Goal: Information Seeking & Learning: Understand process/instructions

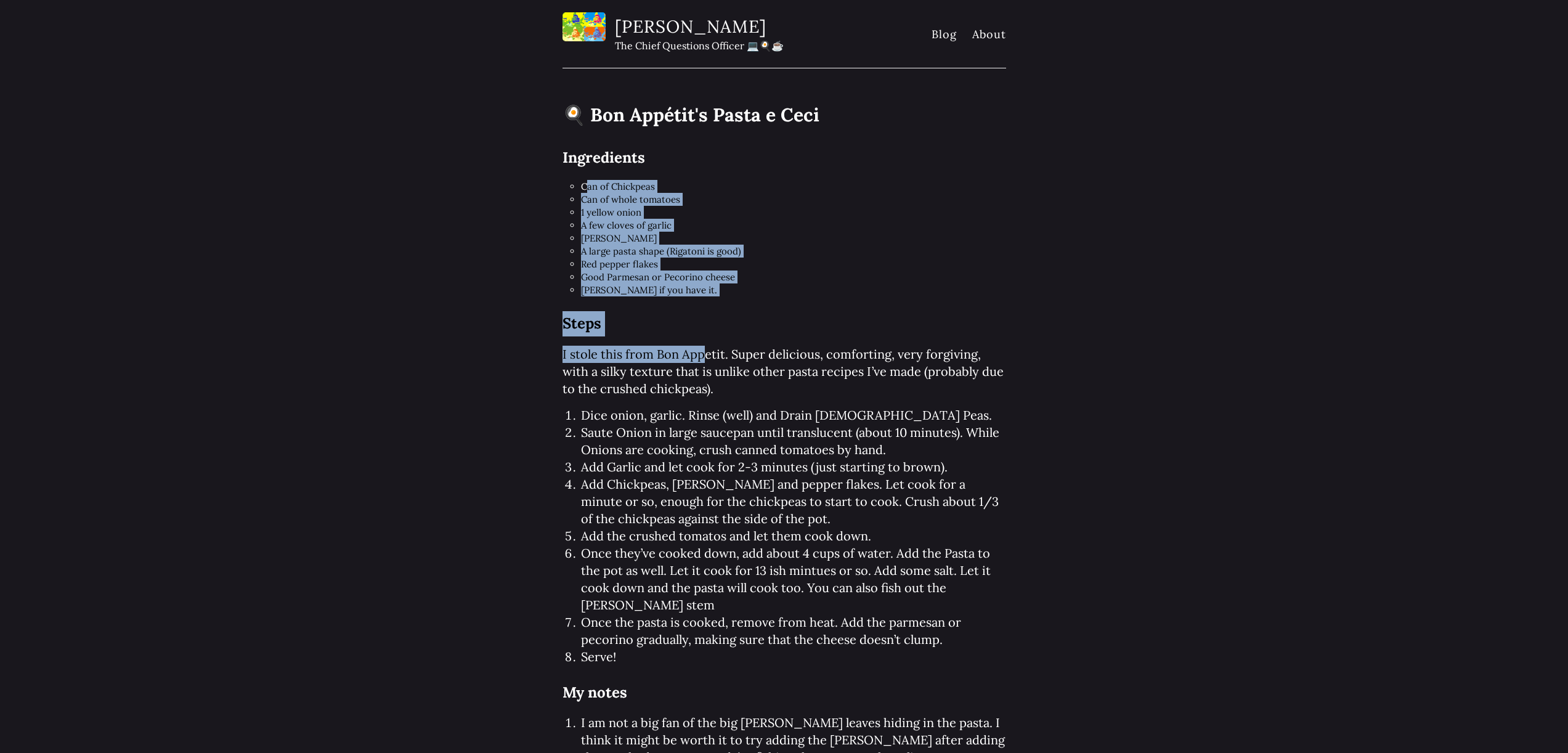
drag, startPoint x: 583, startPoint y: 189, endPoint x: 708, endPoint y: 356, distance: 208.6
click at [708, 356] on article "🍳 Bon Appétit's Pasta e Ceci Ingredients Can of Chickpeas Can of whole tomatoes…" at bounding box center [784, 531] width 443 height 863
click at [712, 322] on h2 "Steps" at bounding box center [784, 323] width 443 height 25
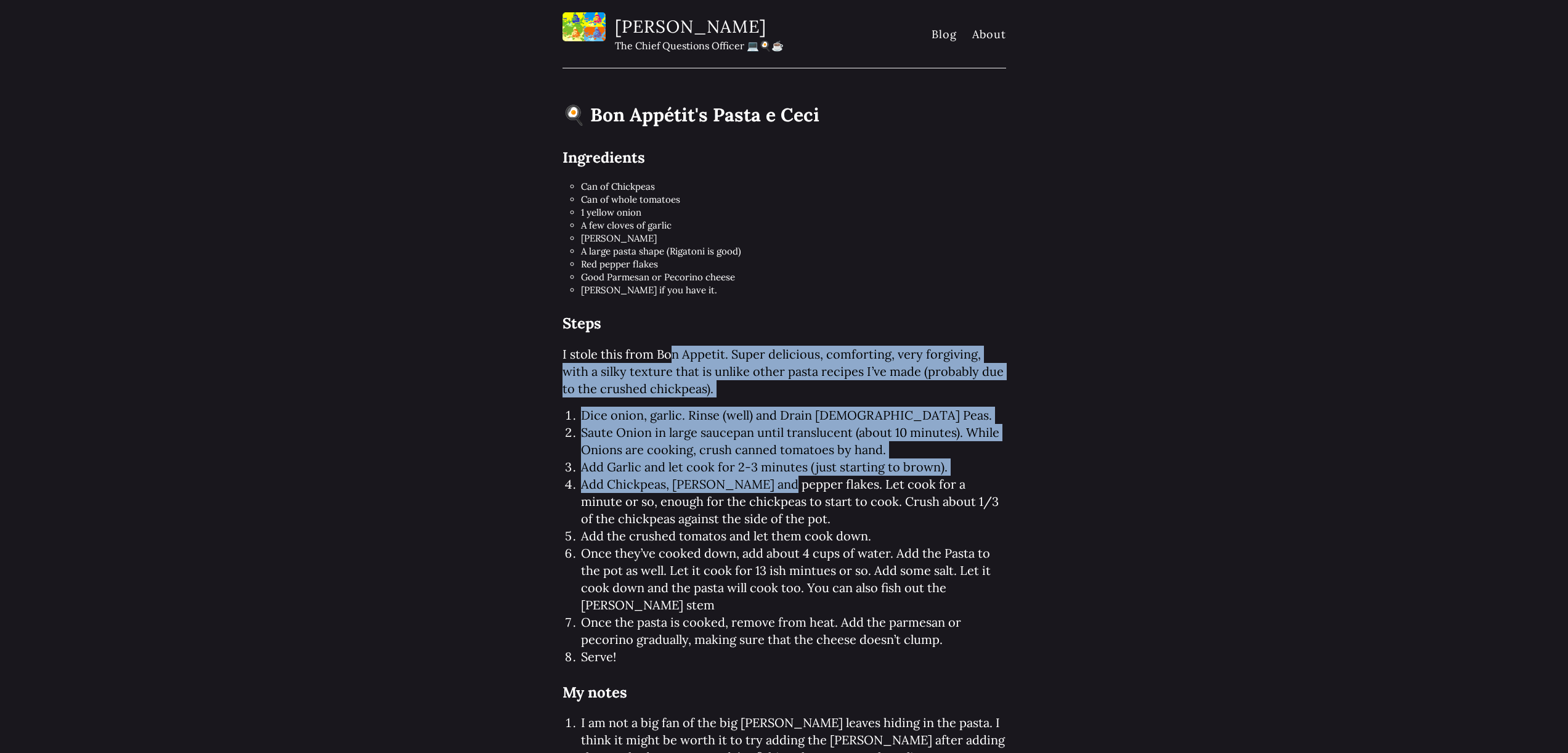
drag, startPoint x: 725, startPoint y: 423, endPoint x: 841, endPoint y: 527, distance: 155.8
click at [830, 521] on div "Steps I stole this from Bon Appetit. Super delicious, comforting, very forgivin…" at bounding box center [784, 623] width 443 height 625
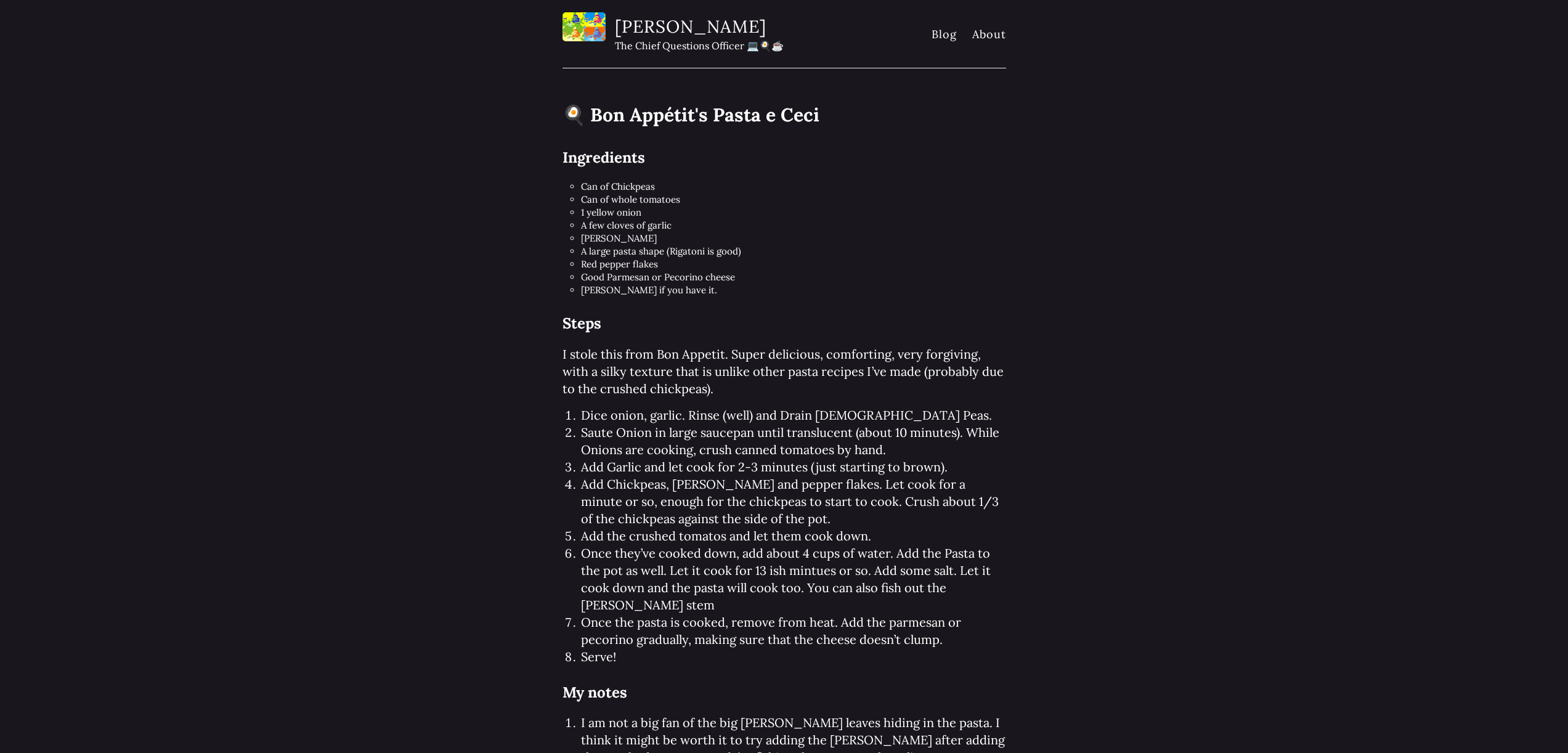
click at [864, 529] on li "Add the crushed tomatos and let them cook down." at bounding box center [793, 536] width 425 height 18
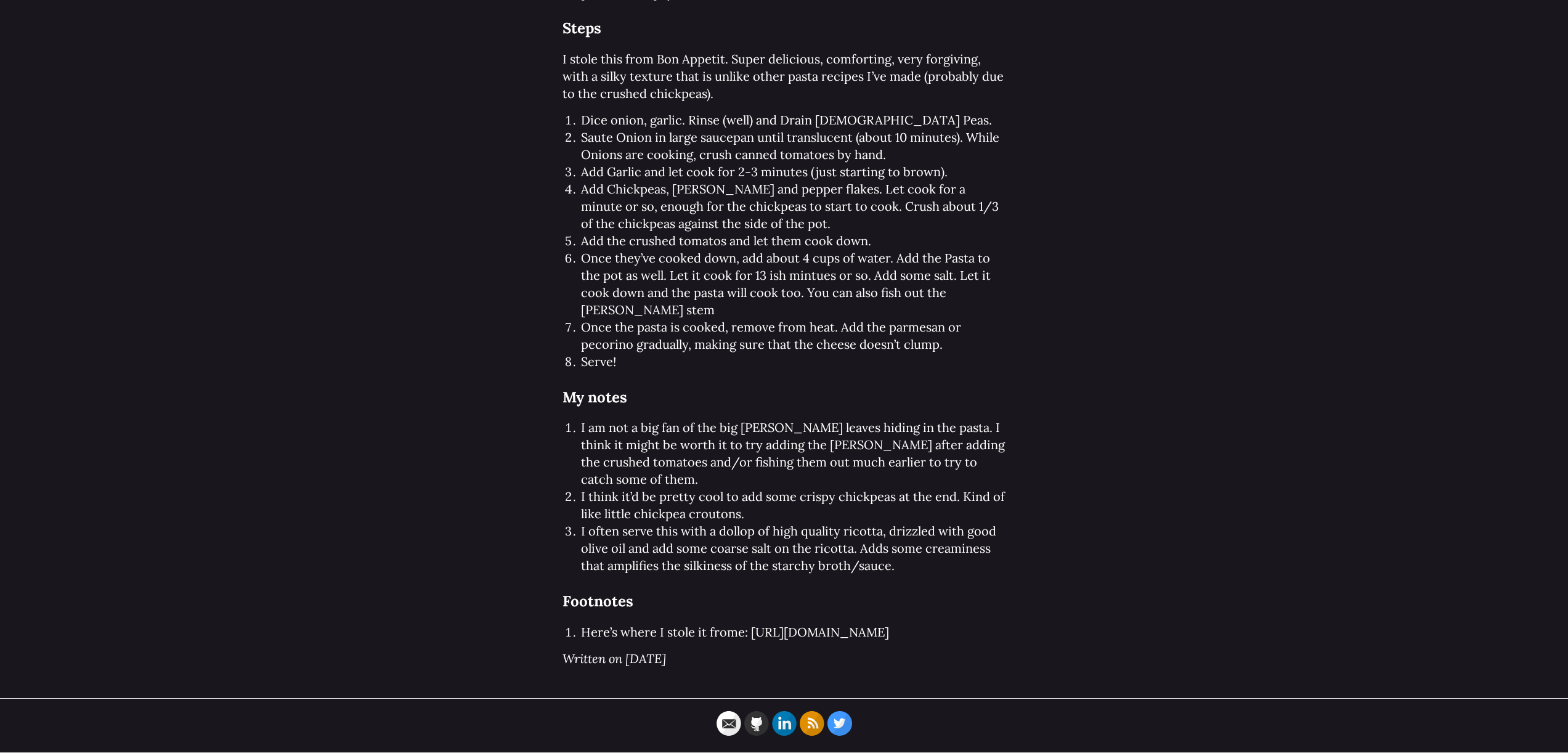
scroll to position [312, 0]
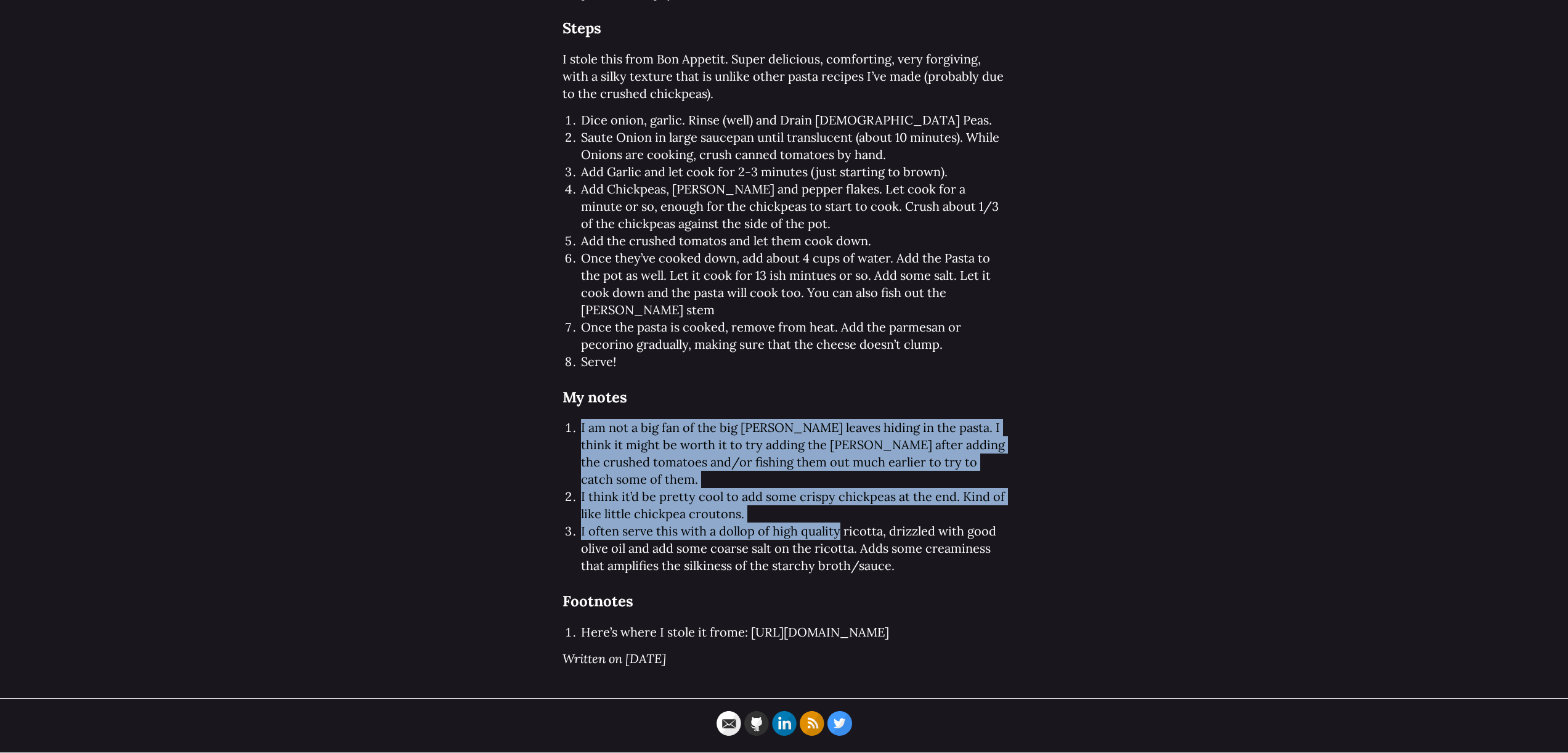
drag, startPoint x: 826, startPoint y: 389, endPoint x: 847, endPoint y: 529, distance: 141.6
click at [846, 527] on div "Steps I stole this from Bon Appetit. Super delicious, comforting, very forgivin…" at bounding box center [784, 329] width 443 height 625
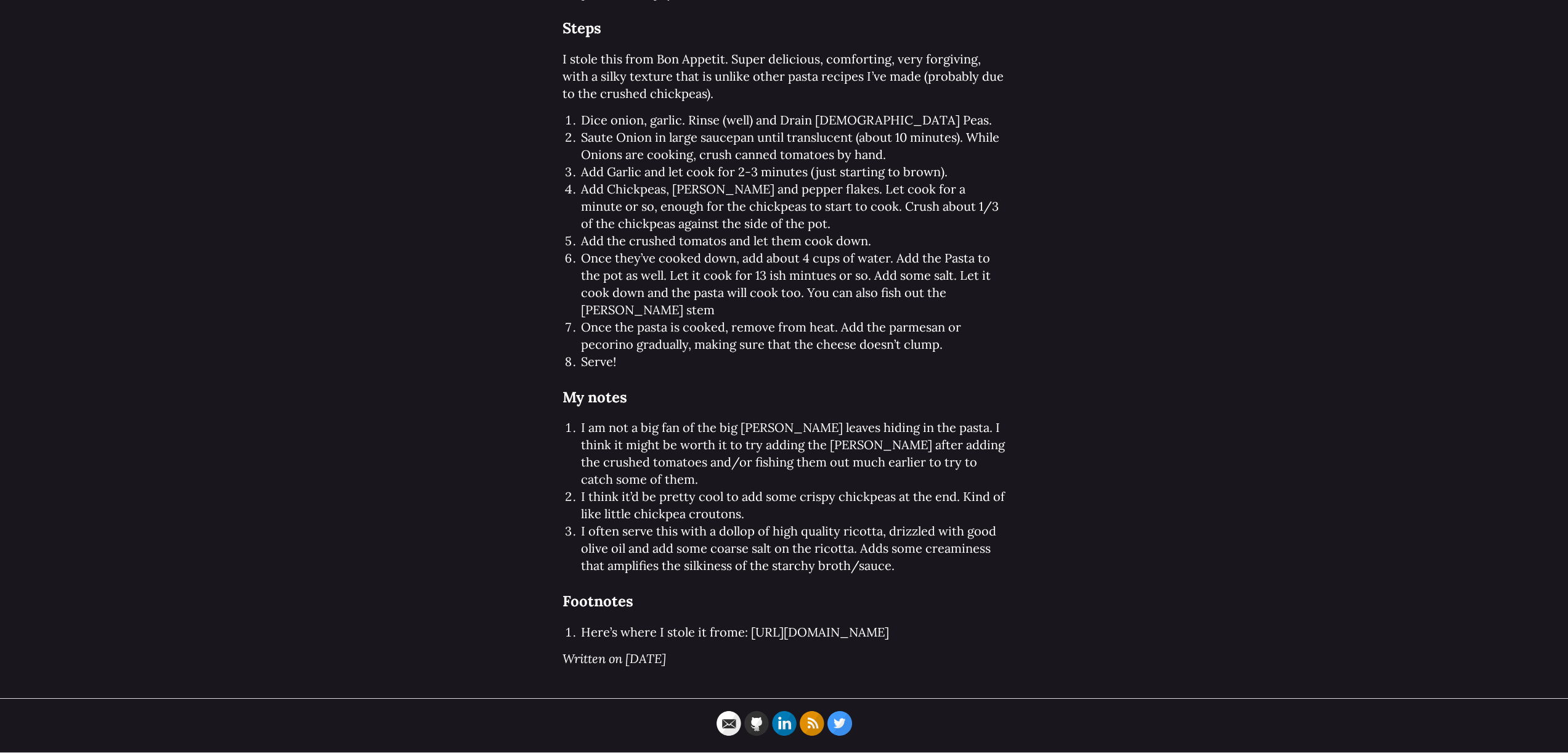
click at [847, 529] on li "I often serve this with a dollop of high quality ricotta, drizzled with good ol…" at bounding box center [793, 548] width 425 height 52
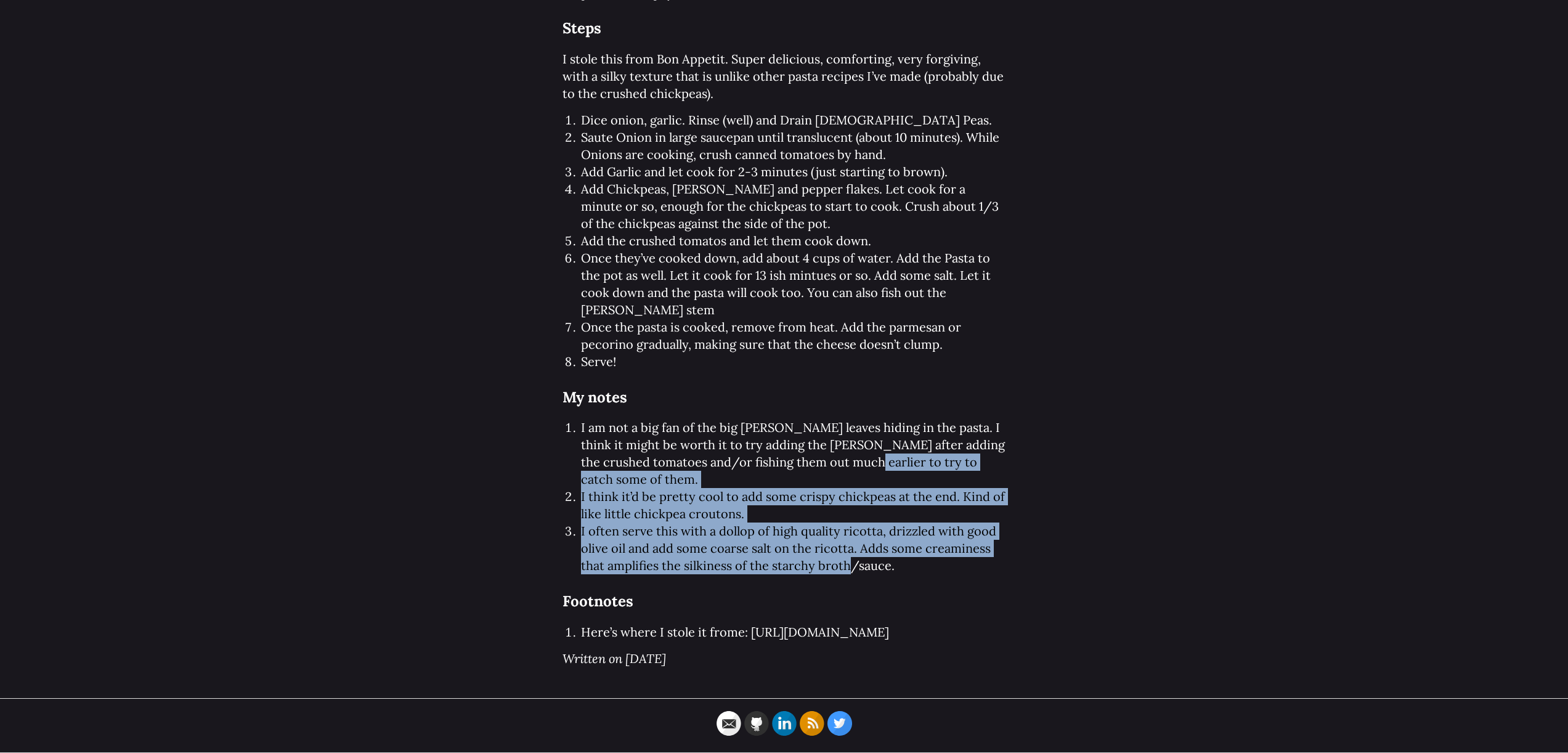
drag, startPoint x: 863, startPoint y: 451, endPoint x: 845, endPoint y: 548, distance: 98.7
click at [845, 547] on ol "I am not a big fan of the big [PERSON_NAME] leaves hiding in the pasta. I think…" at bounding box center [784, 497] width 443 height 155
click at [844, 548] on li "I often serve this with a dollop of high quality ricotta, drizzled with good ol…" at bounding box center [793, 548] width 425 height 52
